Goal: Use online tool/utility: Utilize a website feature to perform a specific function

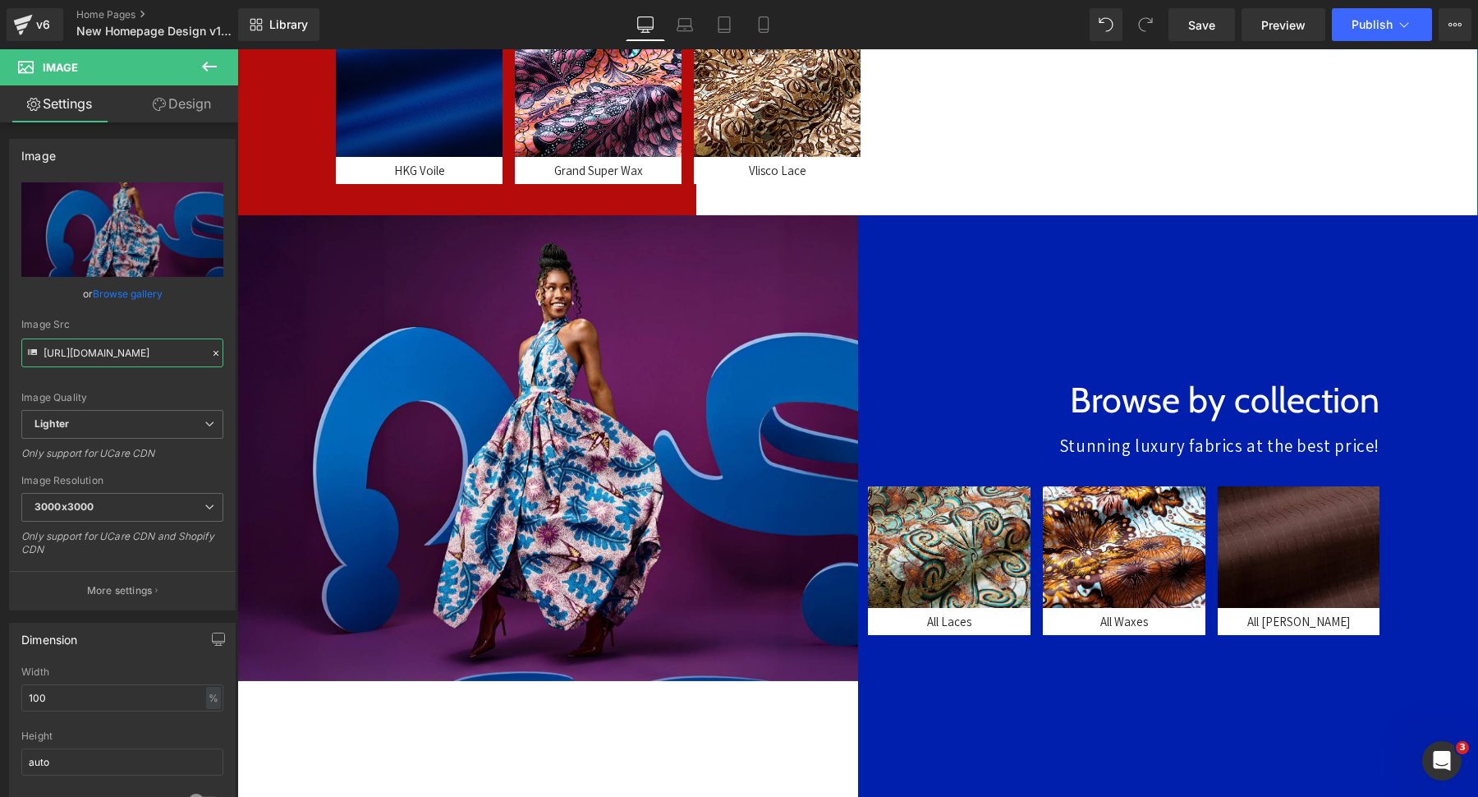
scroll to position [497, 0]
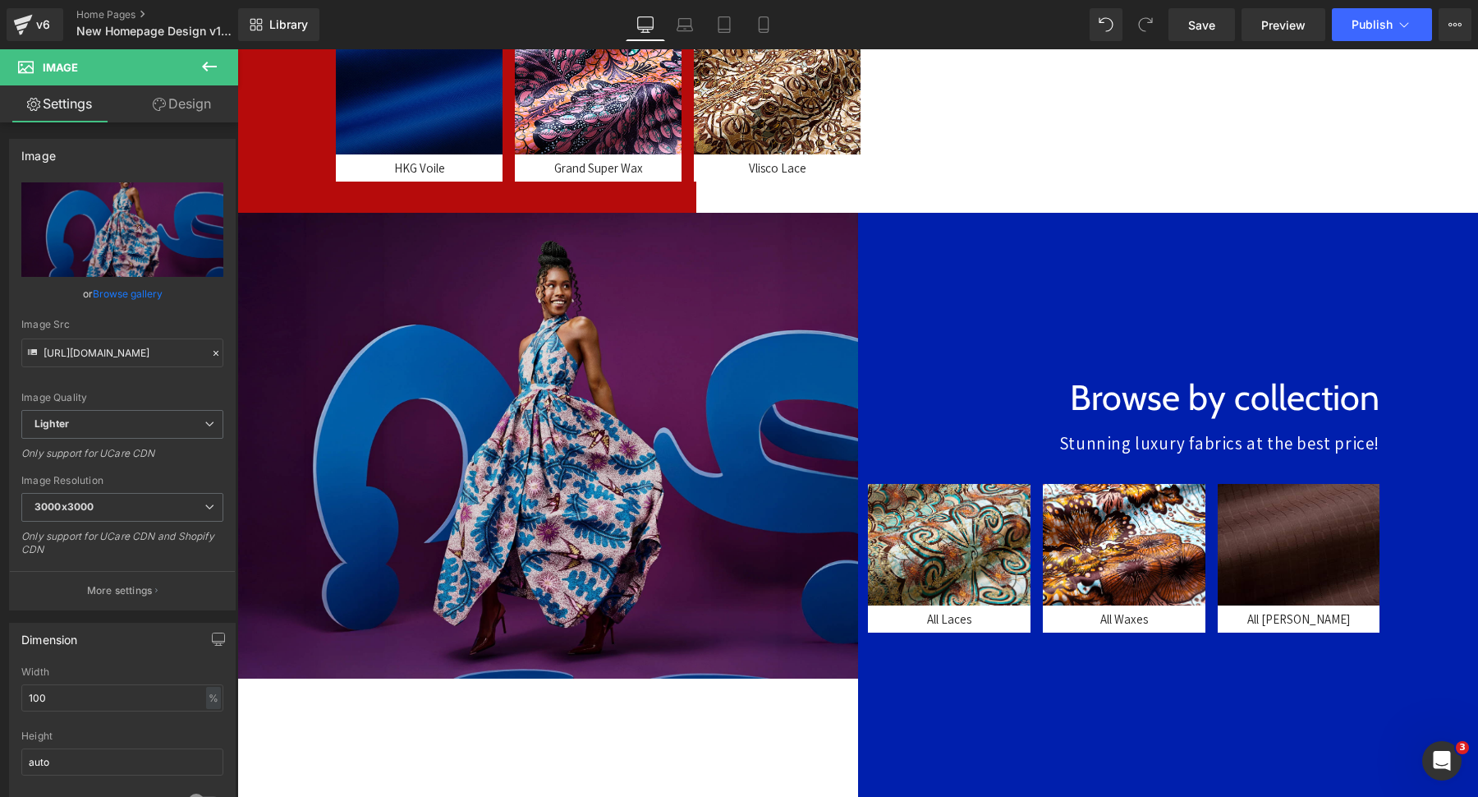
click at [531, 303] on img at bounding box center [547, 445] width 621 height 465
click at [577, 433] on img at bounding box center [547, 445] width 621 height 465
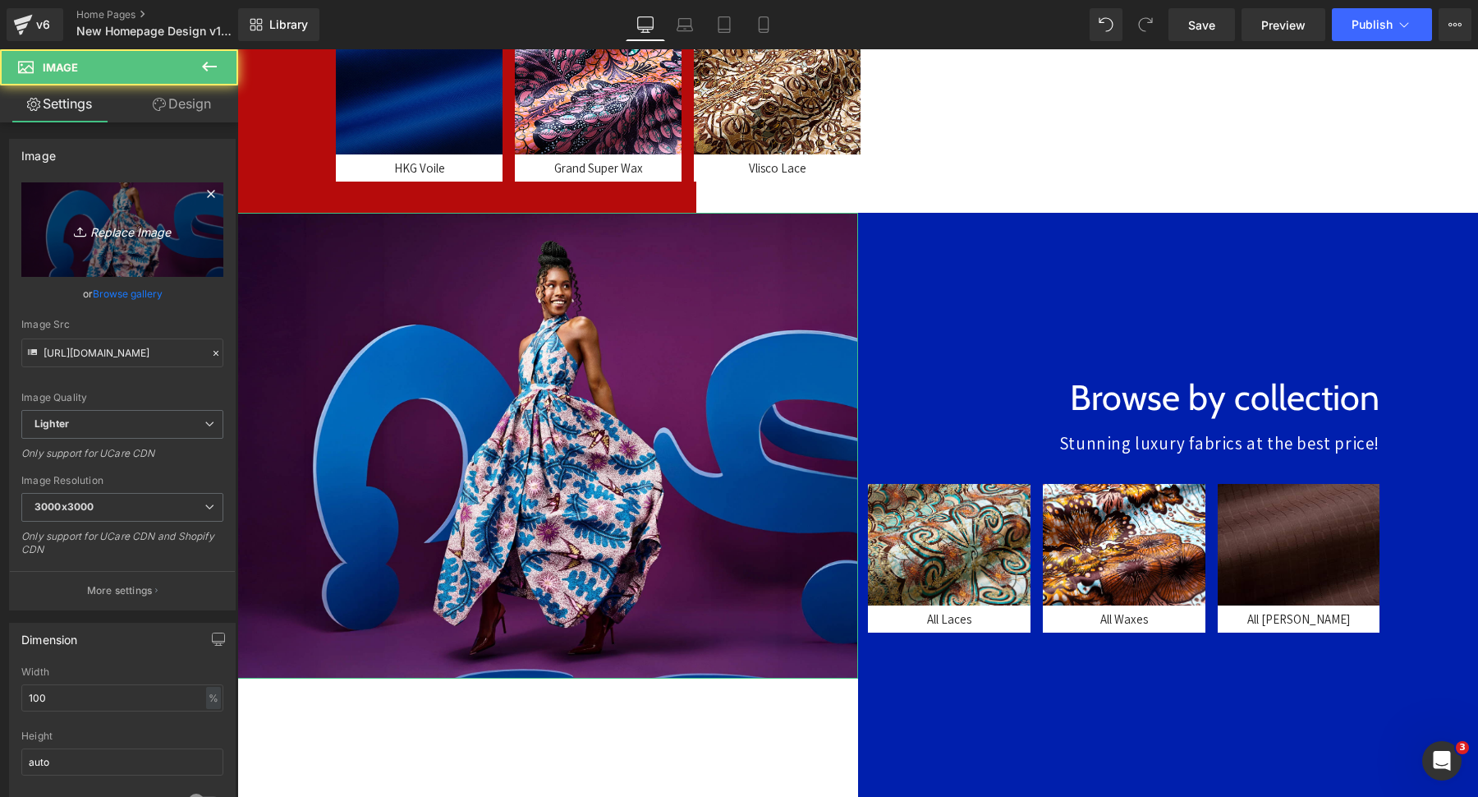
click at [121, 221] on icon "Replace Image" at bounding box center [122, 229] width 131 height 21
type input "C:\fakepath\asdsada.jpg"
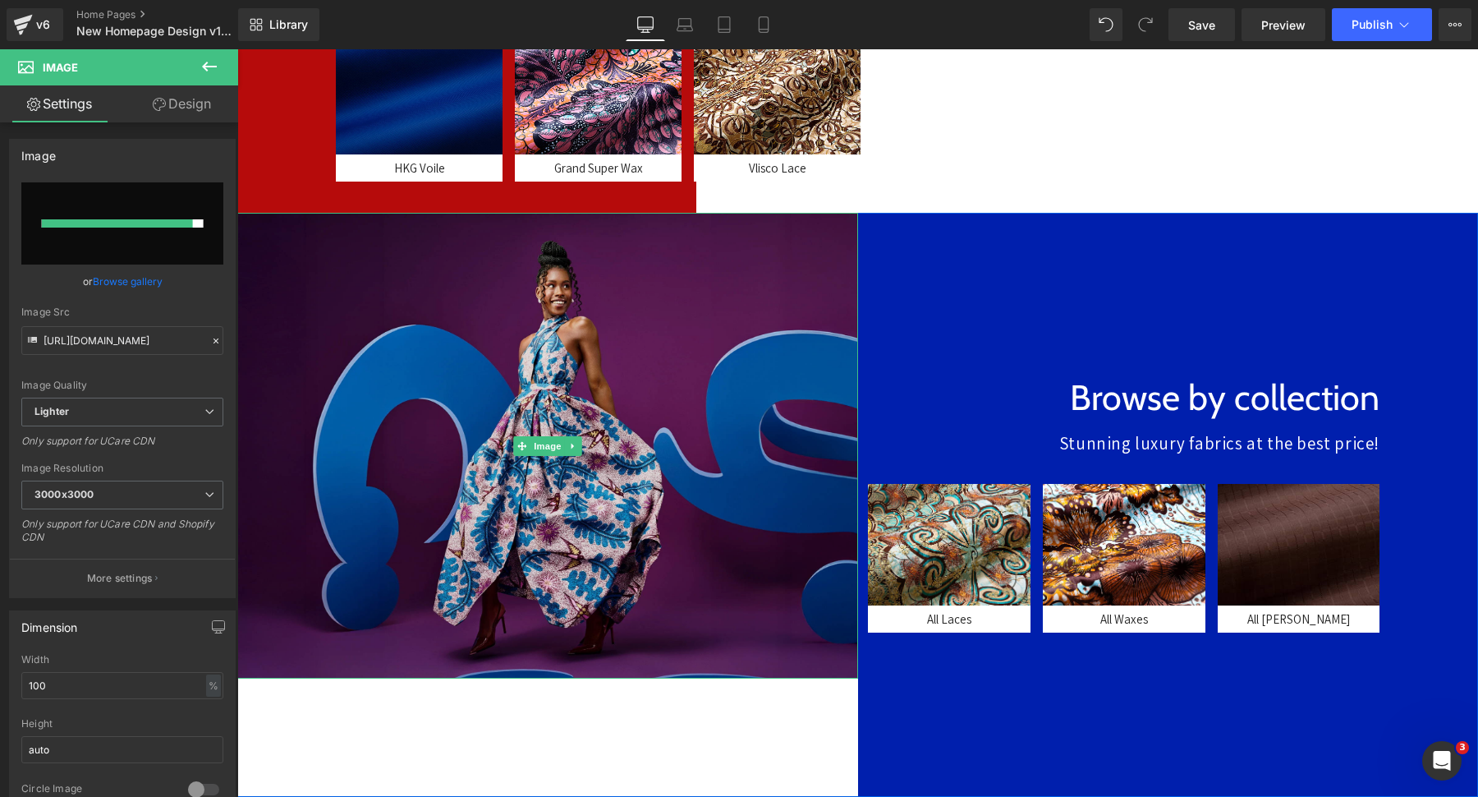
type input "[URL][DOMAIN_NAME]"
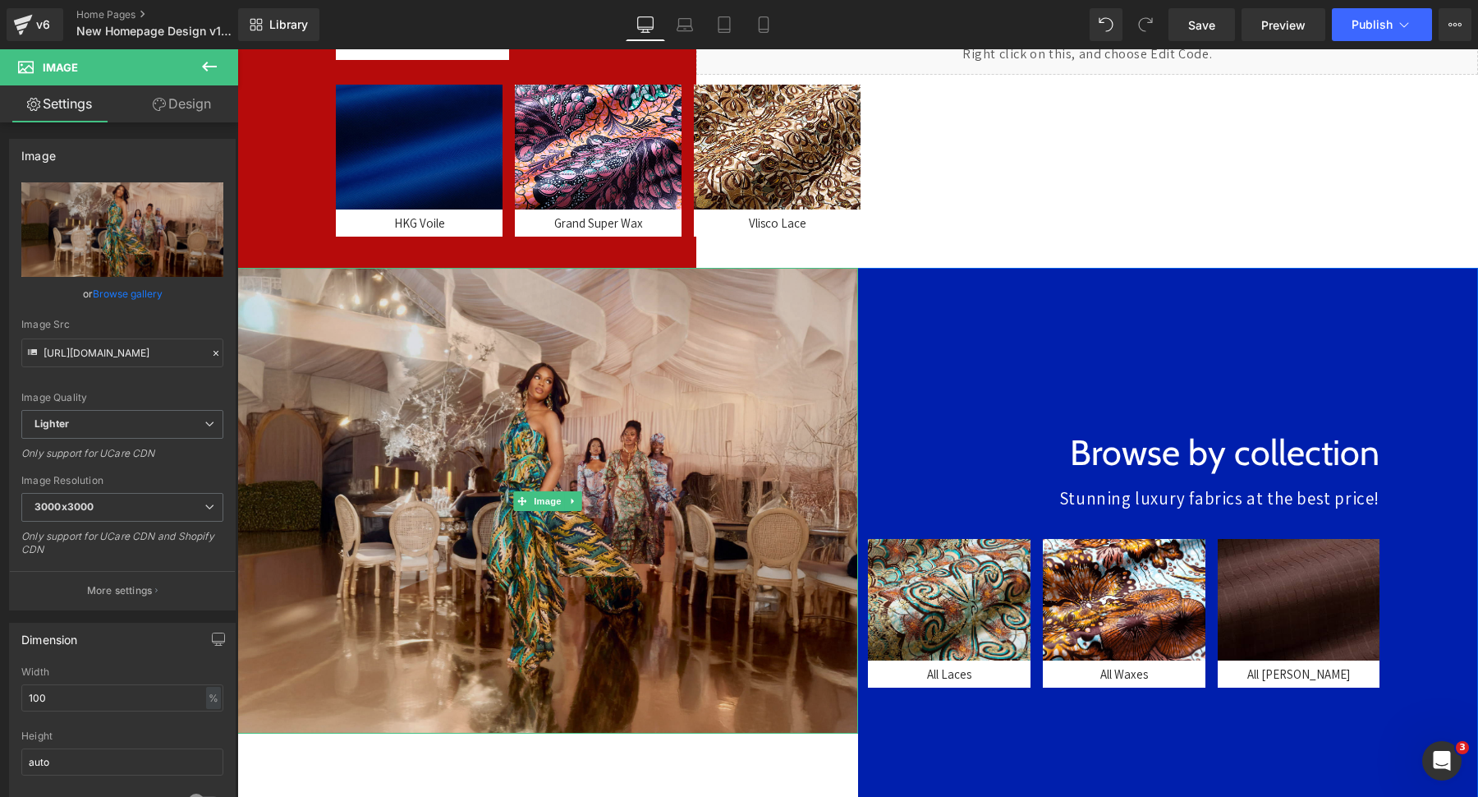
scroll to position [437, 0]
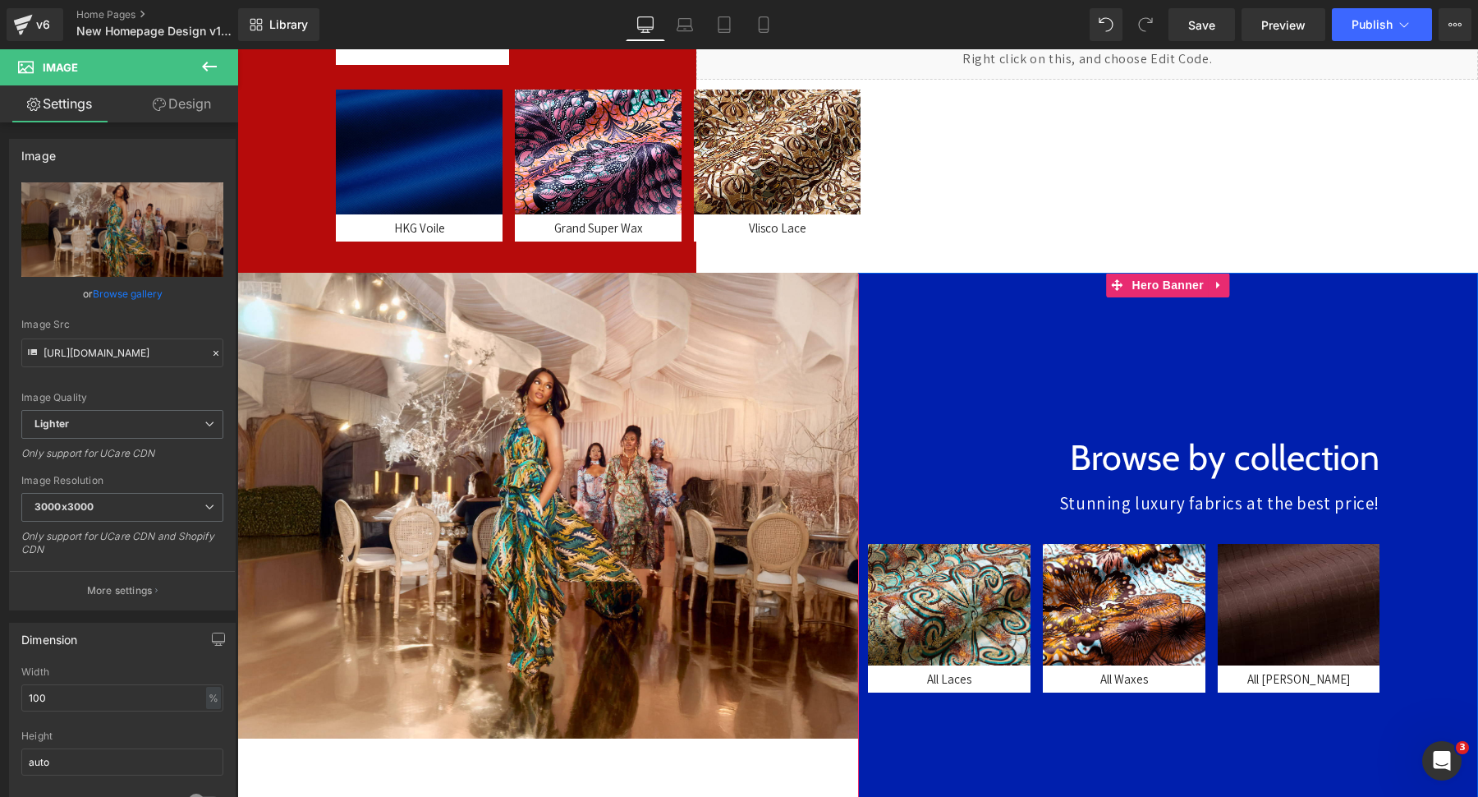
click at [951, 323] on div at bounding box center [1168, 565] width 621 height 584
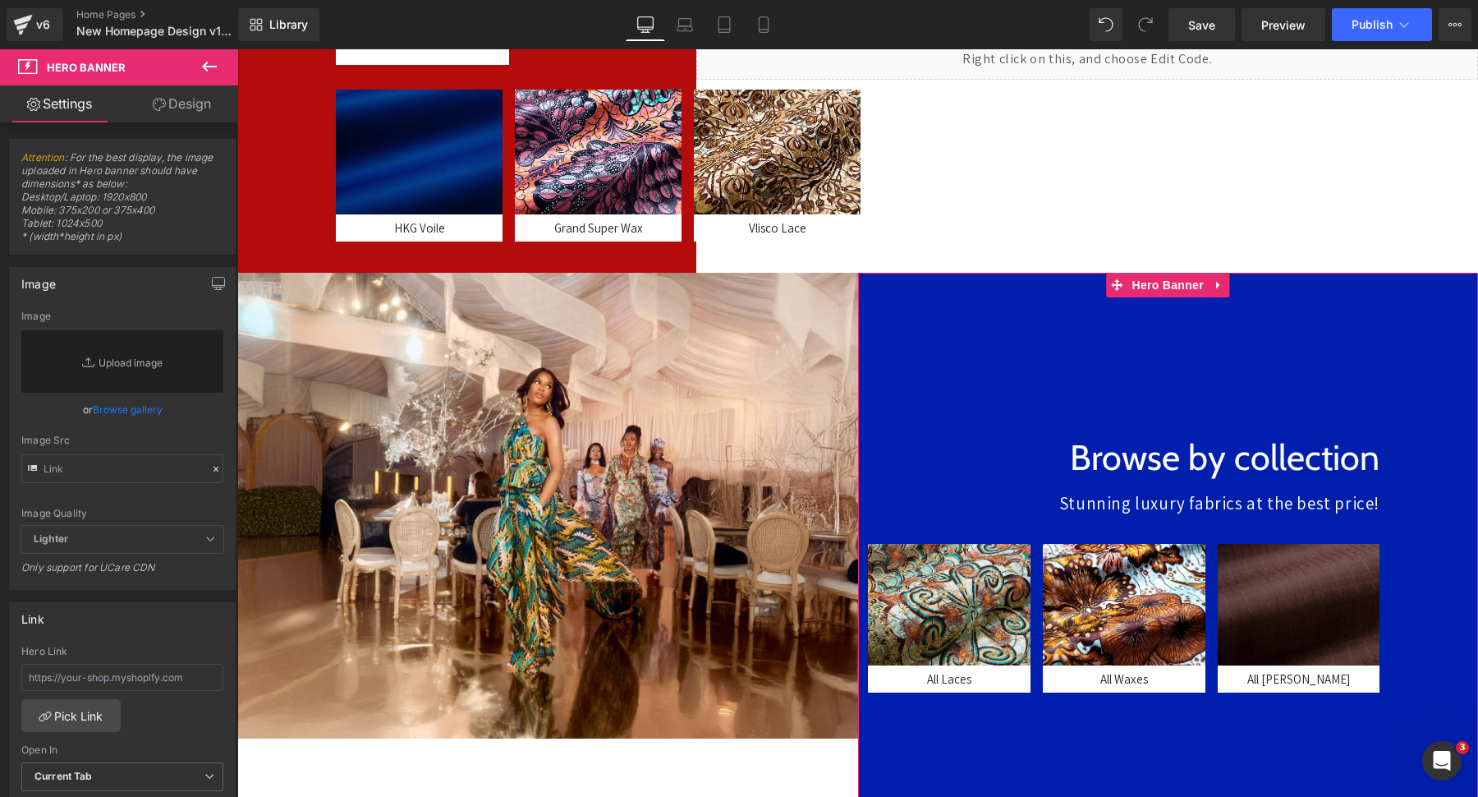
click at [163, 113] on link "Design" at bounding box center [181, 103] width 119 height 37
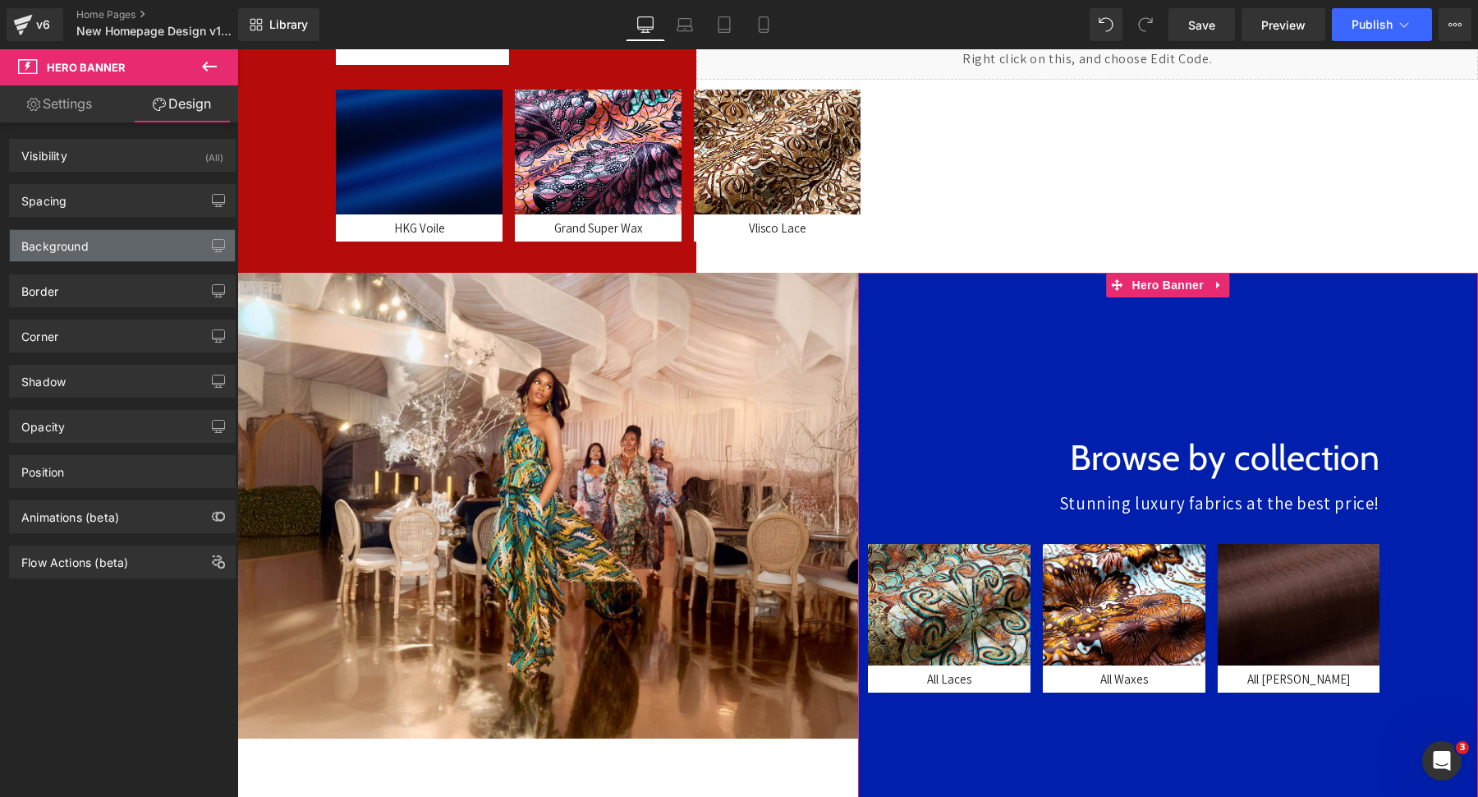
type input "#001fad"
type input "100"
click at [120, 247] on div "Background" at bounding box center [122, 245] width 225 height 31
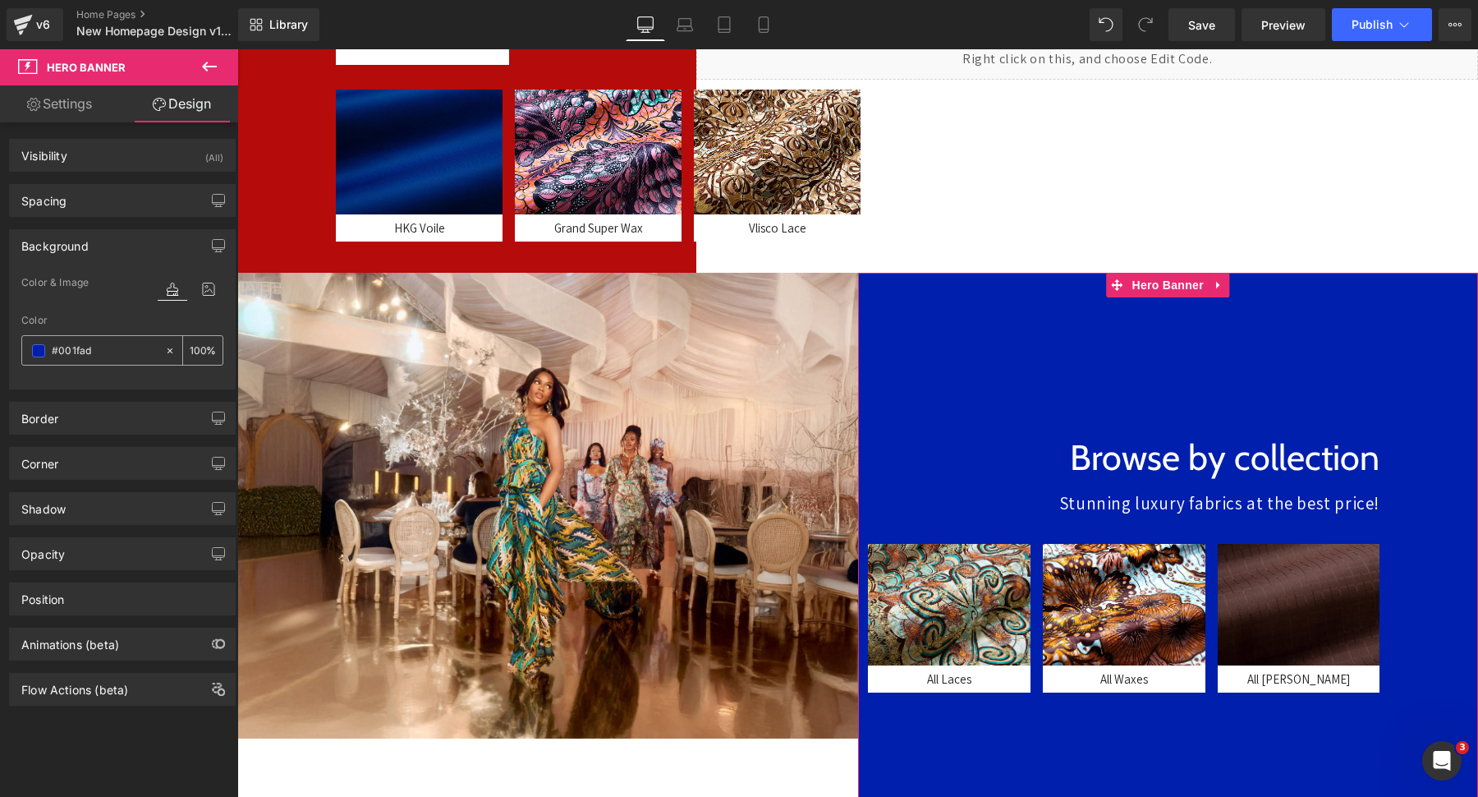
click at [85, 359] on input "#001fad" at bounding box center [104, 351] width 105 height 18
click at [37, 359] on div "#001fad" at bounding box center [93, 350] width 142 height 29
click at [38, 351] on span at bounding box center [38, 350] width 13 height 13
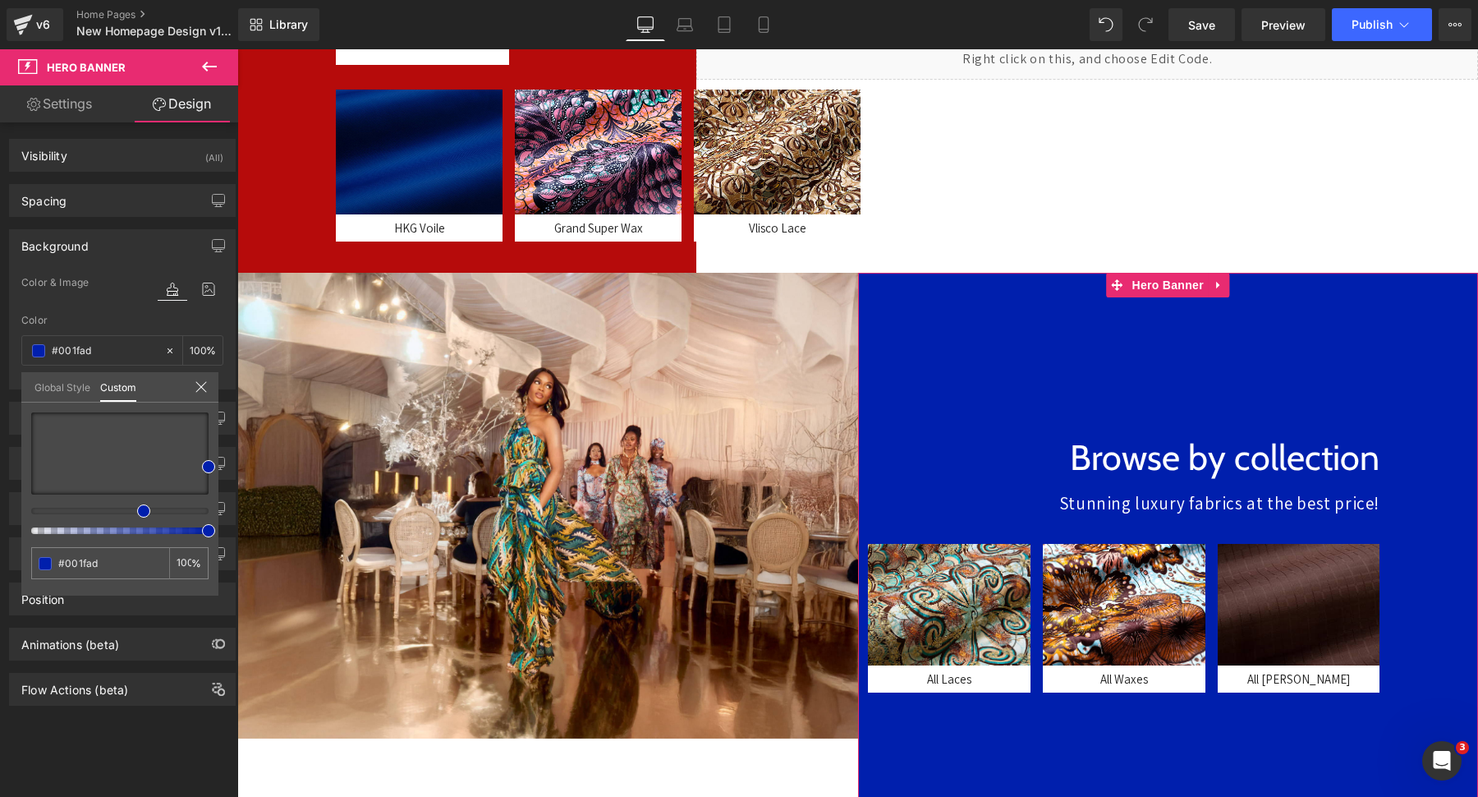
type input "#ad6d00"
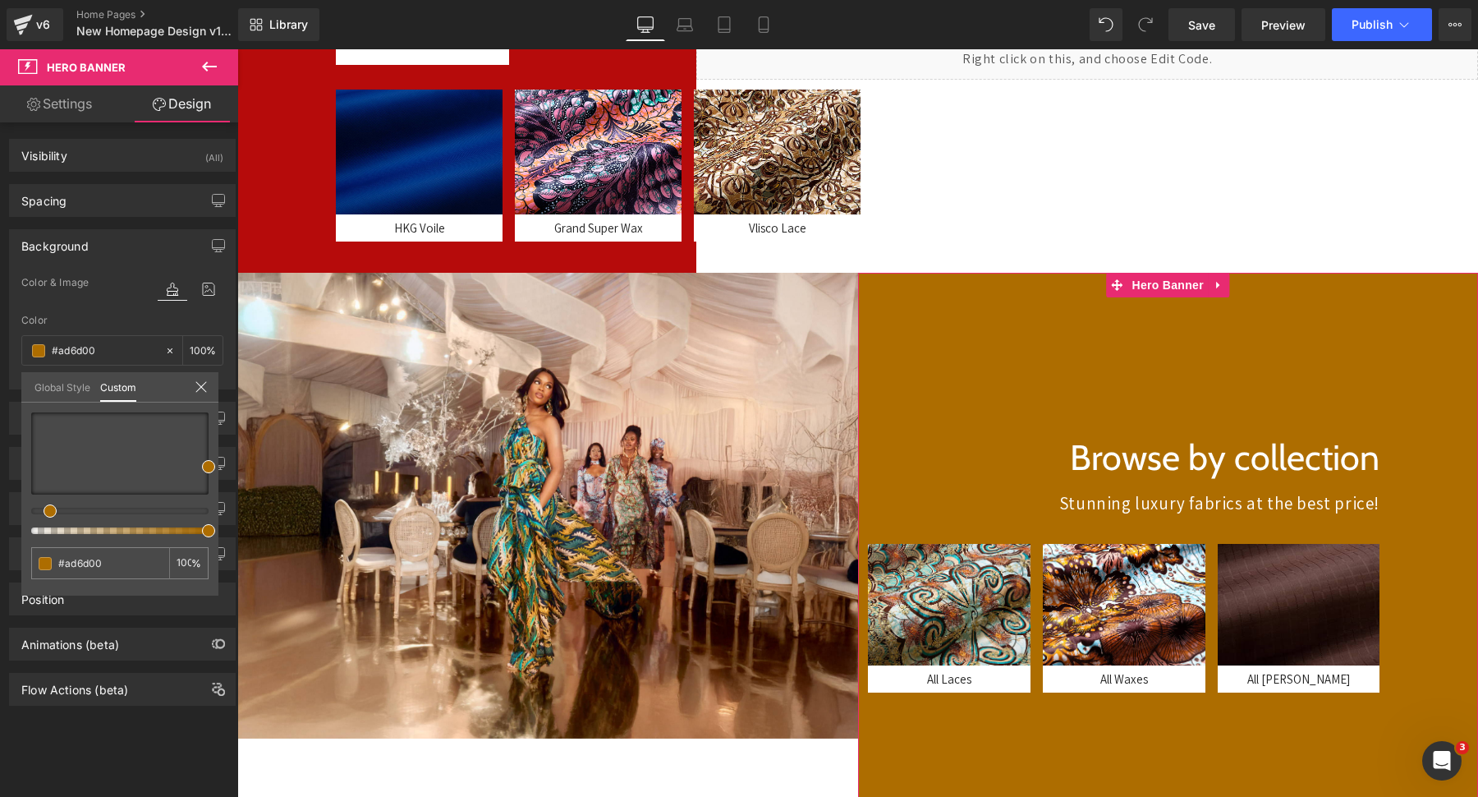
click at [44, 512] on div at bounding box center [113, 511] width 177 height 7
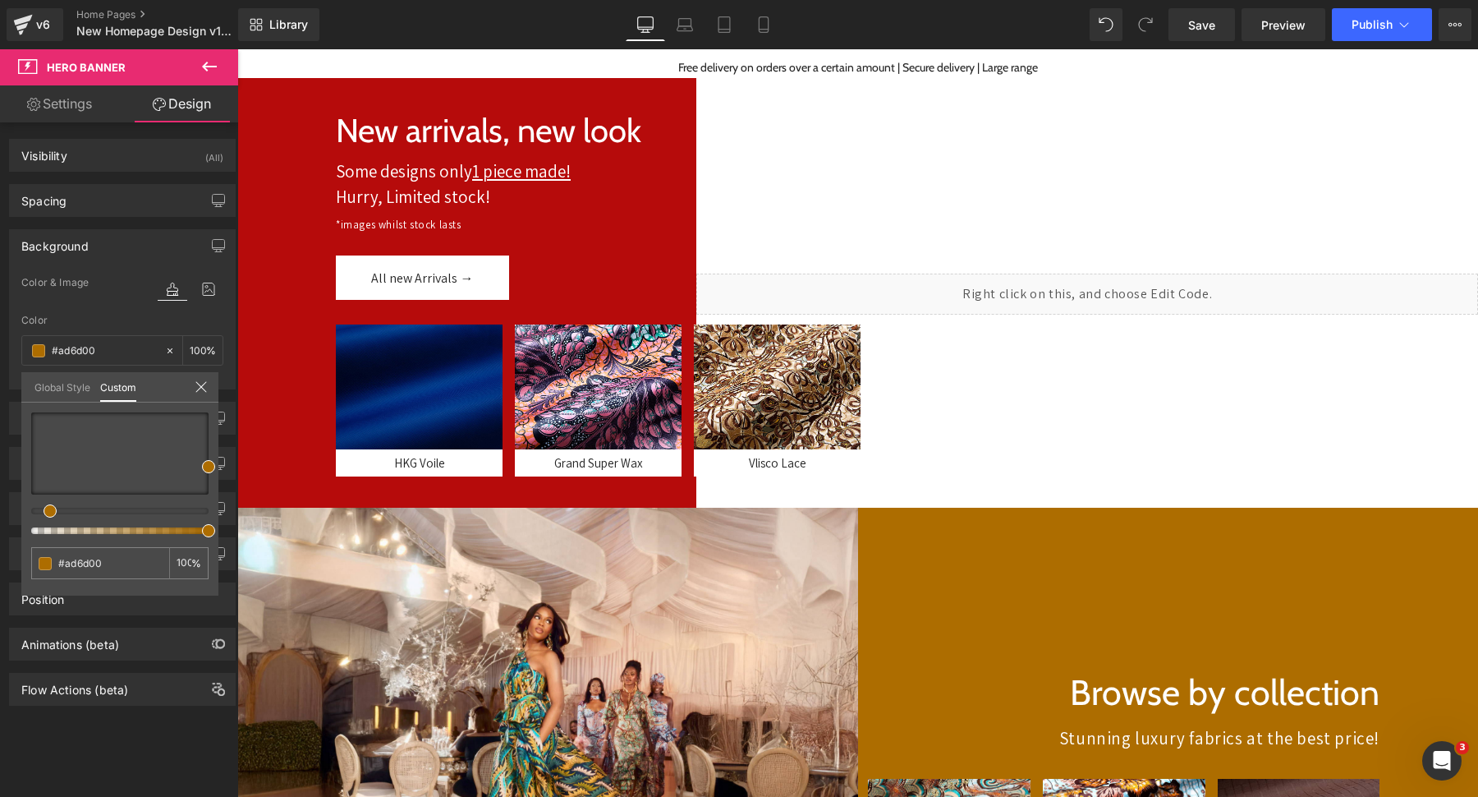
scroll to position [183, 0]
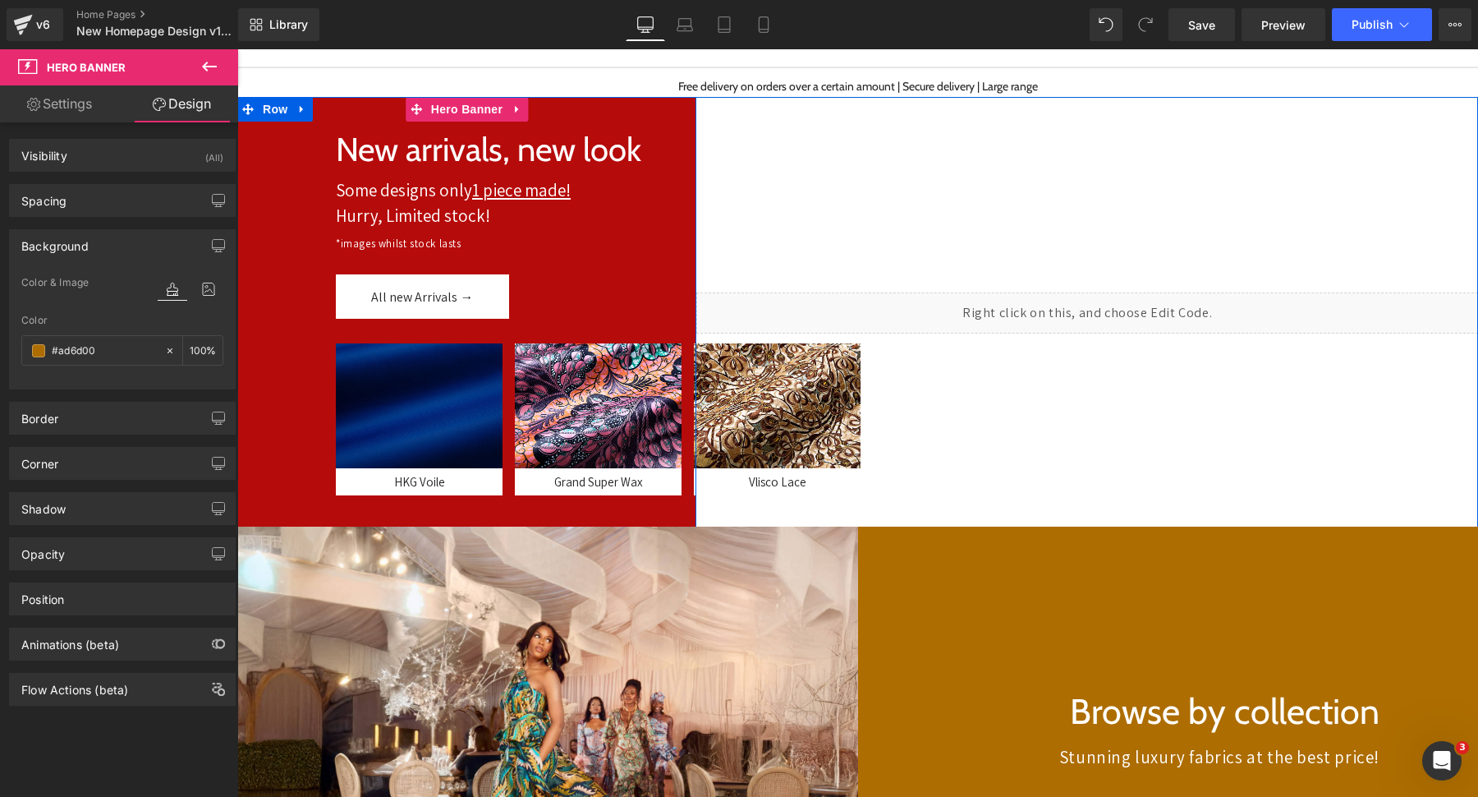
click at [352, 125] on div at bounding box center [466, 313] width 459 height 432
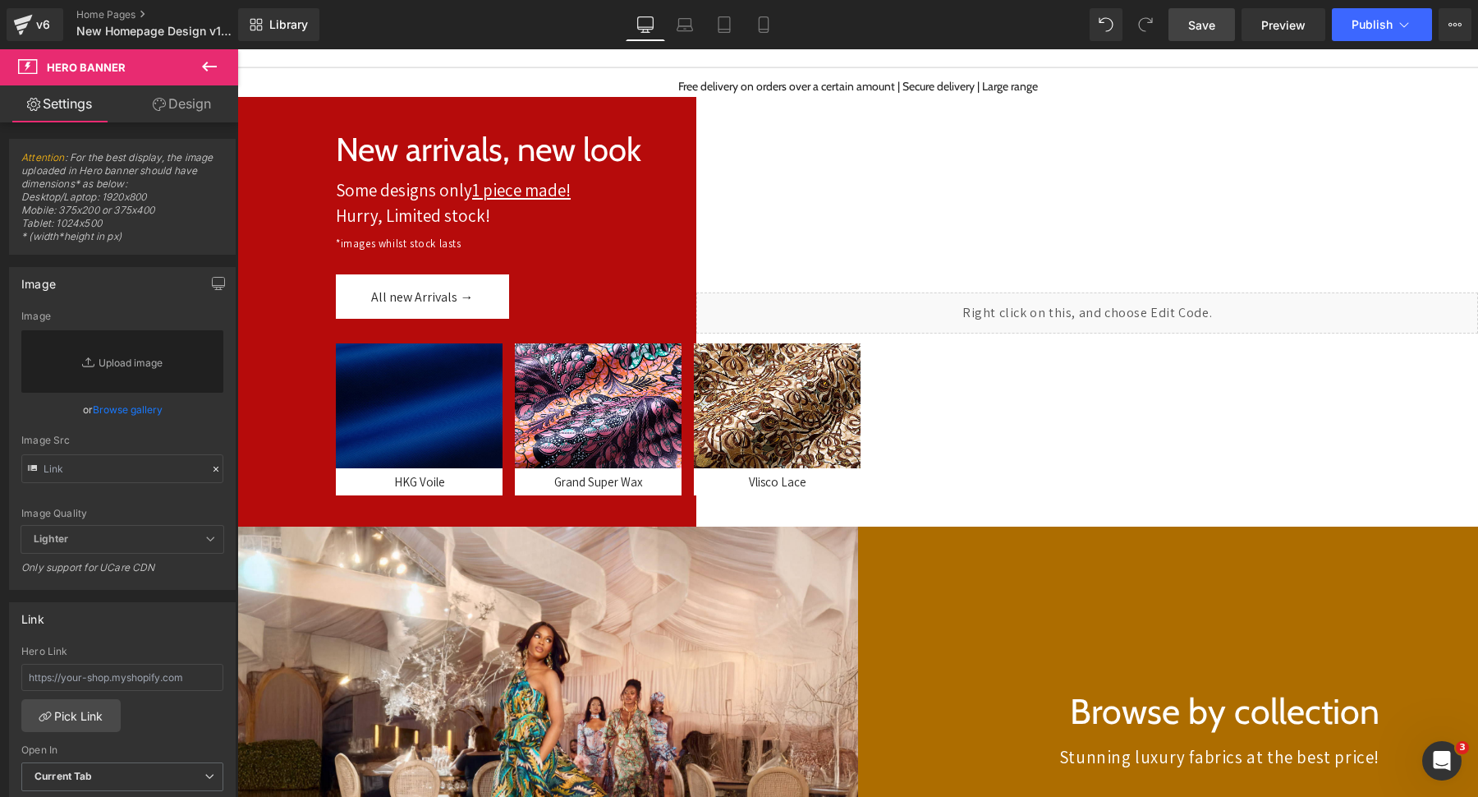
click at [1215, 22] on span "Save" at bounding box center [1201, 24] width 27 height 17
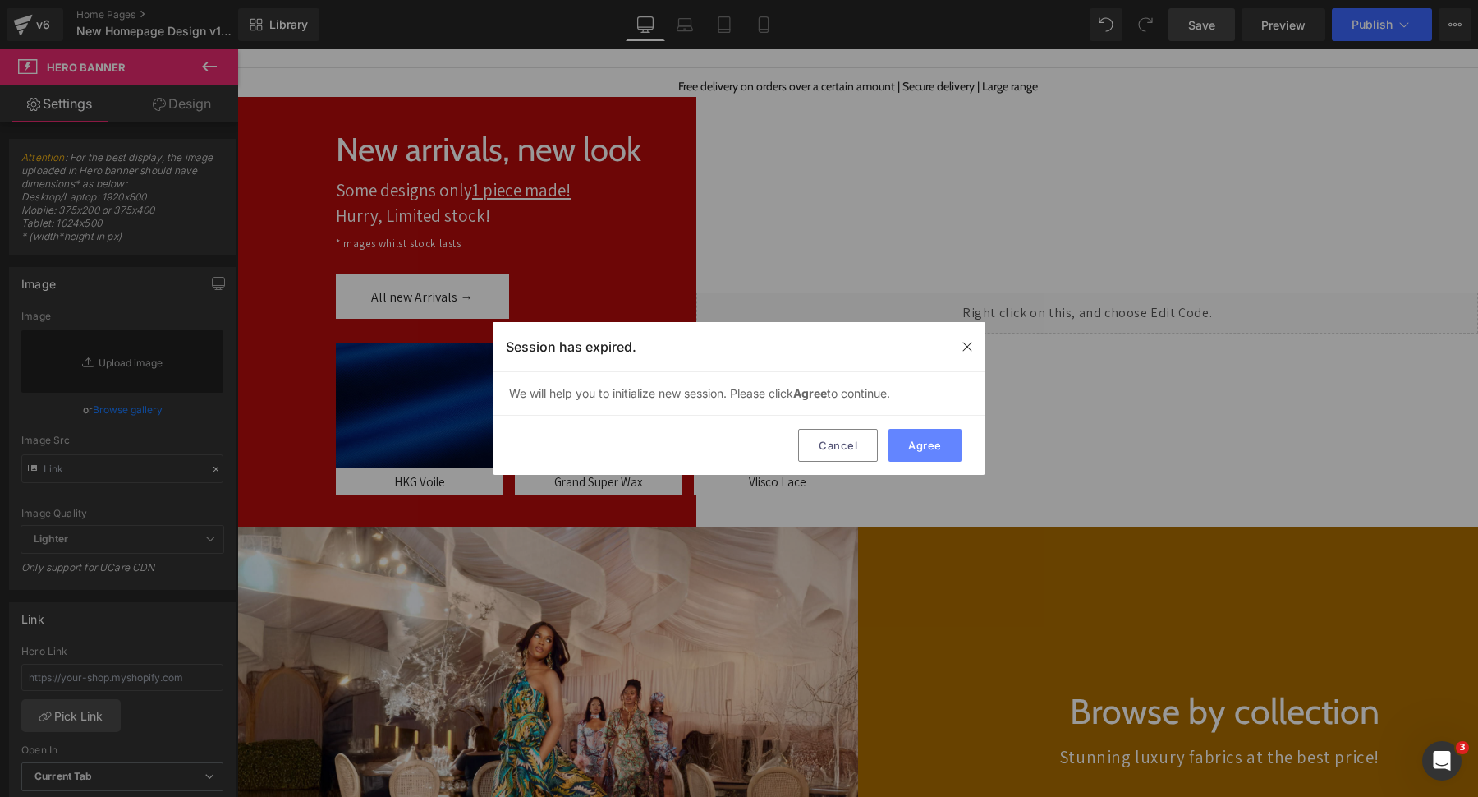
click at [898, 439] on button "Agree" at bounding box center [925, 445] width 73 height 33
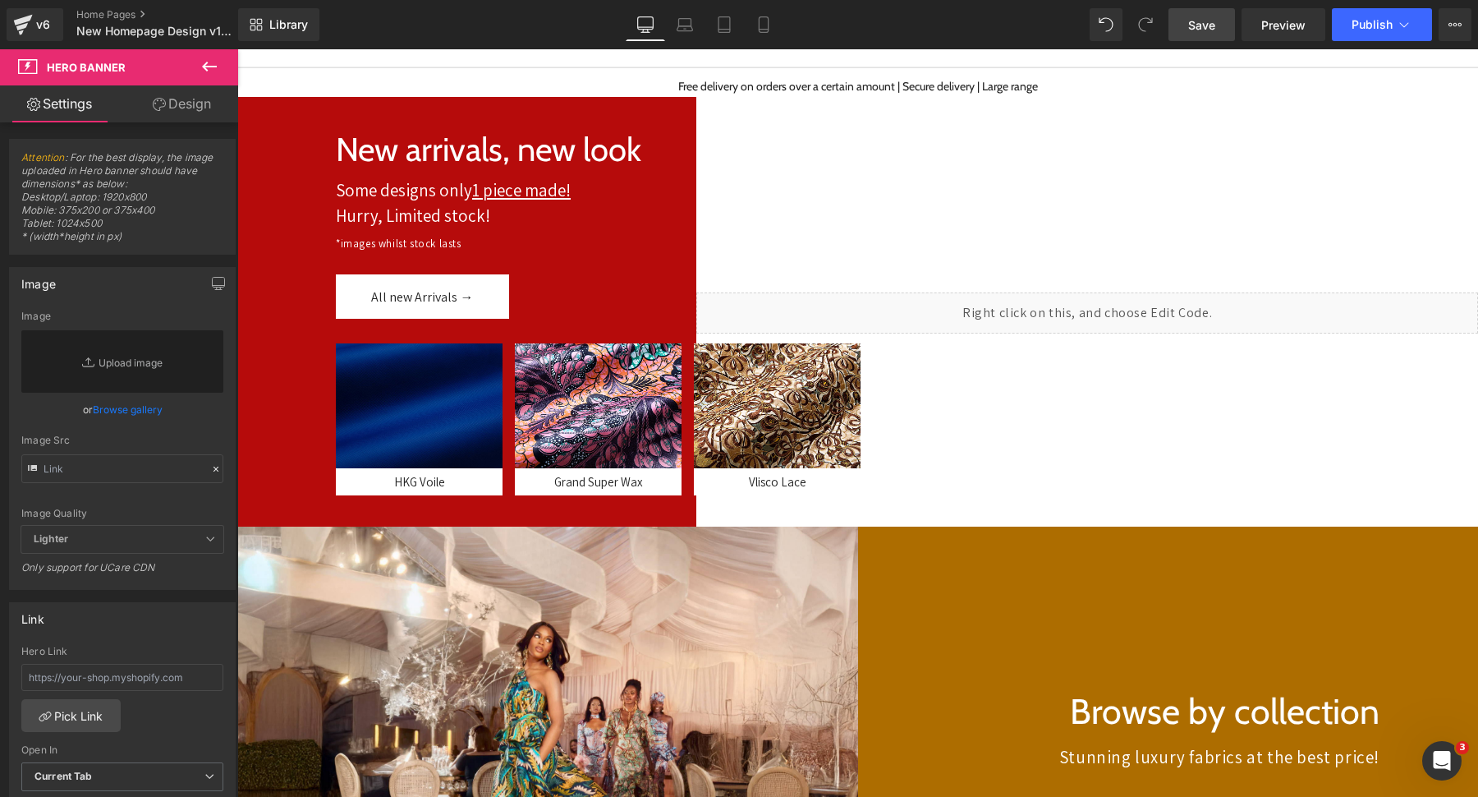
click at [1193, 16] on span "Save" at bounding box center [1201, 24] width 27 height 17
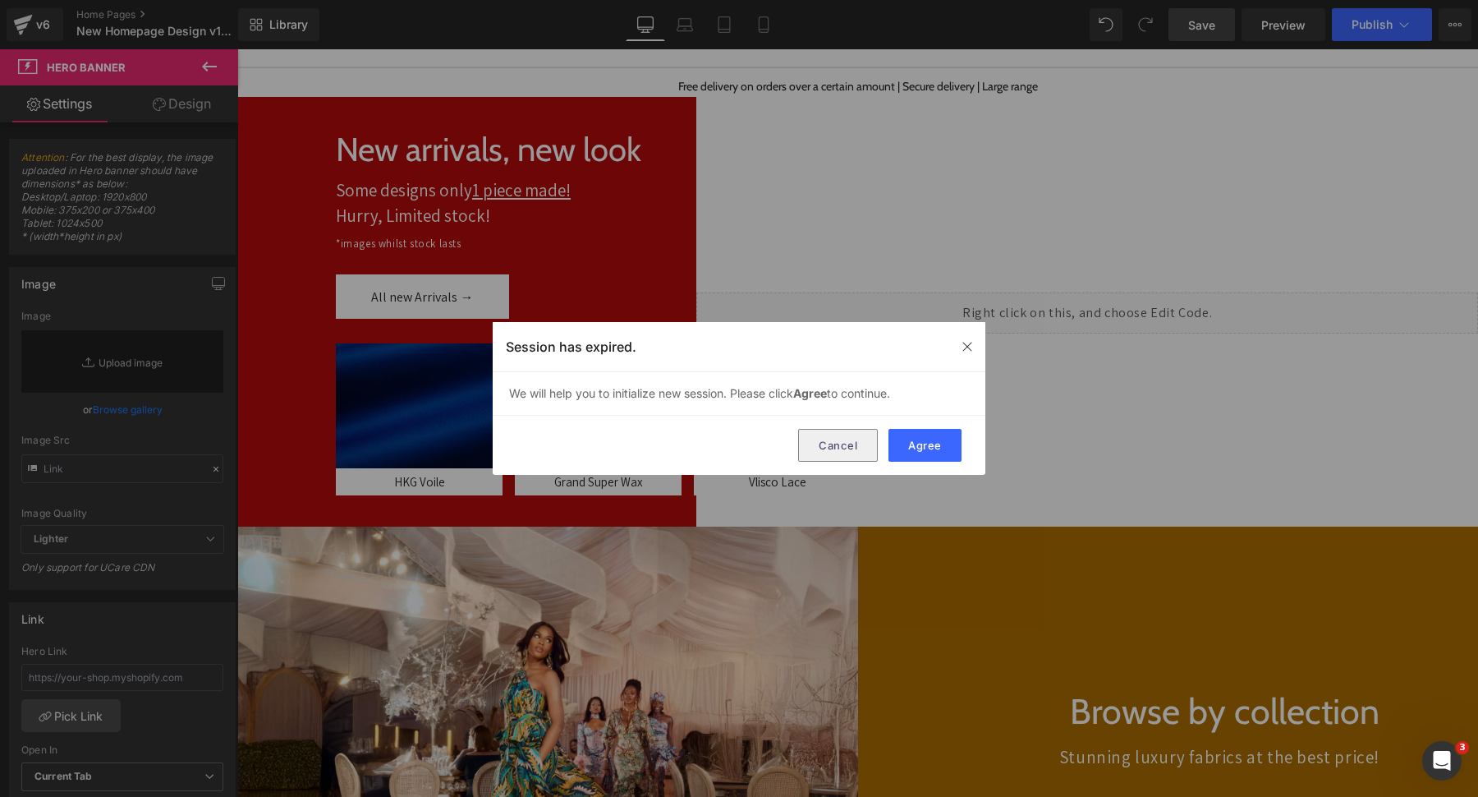
click at [843, 450] on button "Cancel" at bounding box center [838, 445] width 80 height 33
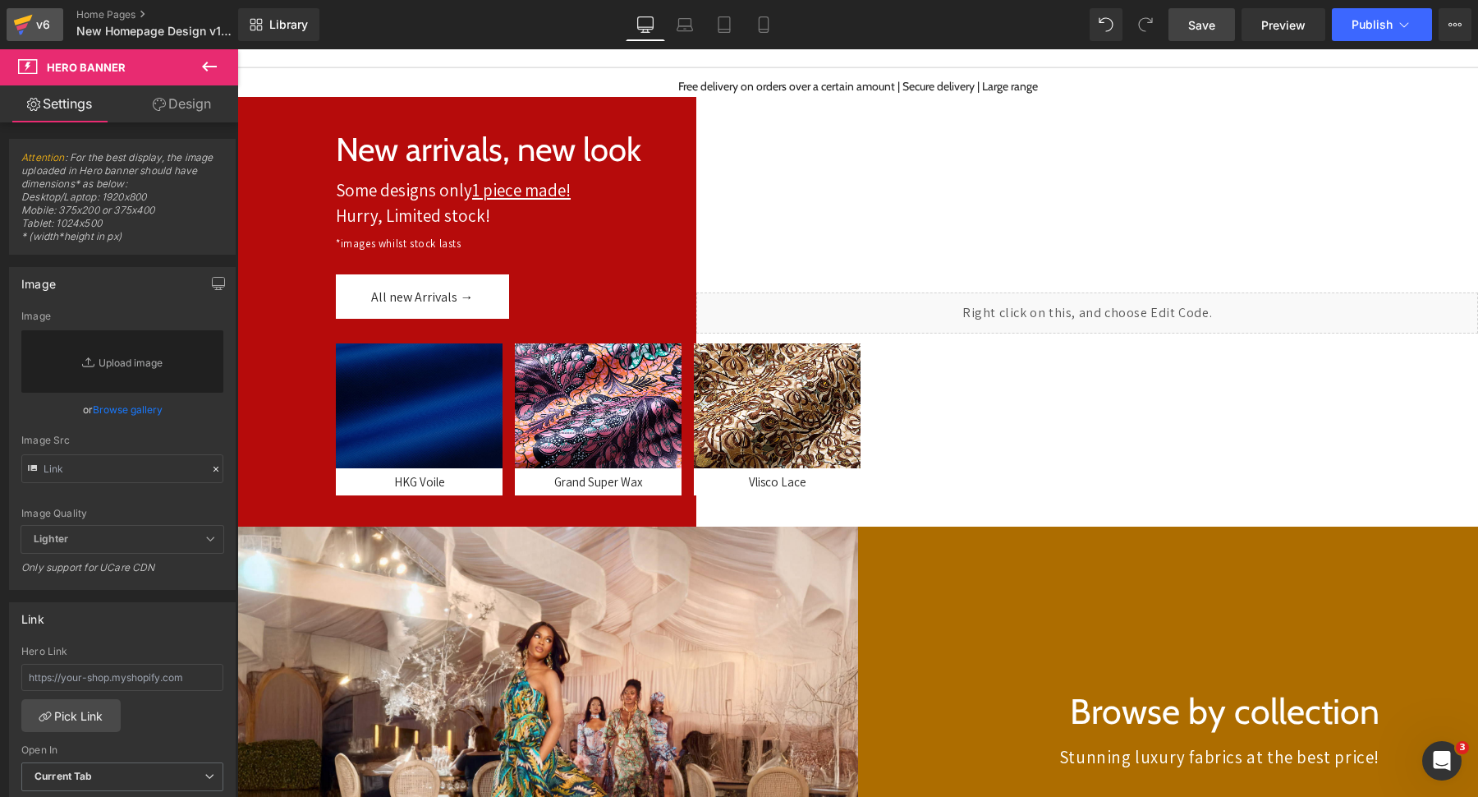
click at [51, 20] on div "v6" at bounding box center [43, 24] width 21 height 21
